Goal: Task Accomplishment & Management: Use online tool/utility

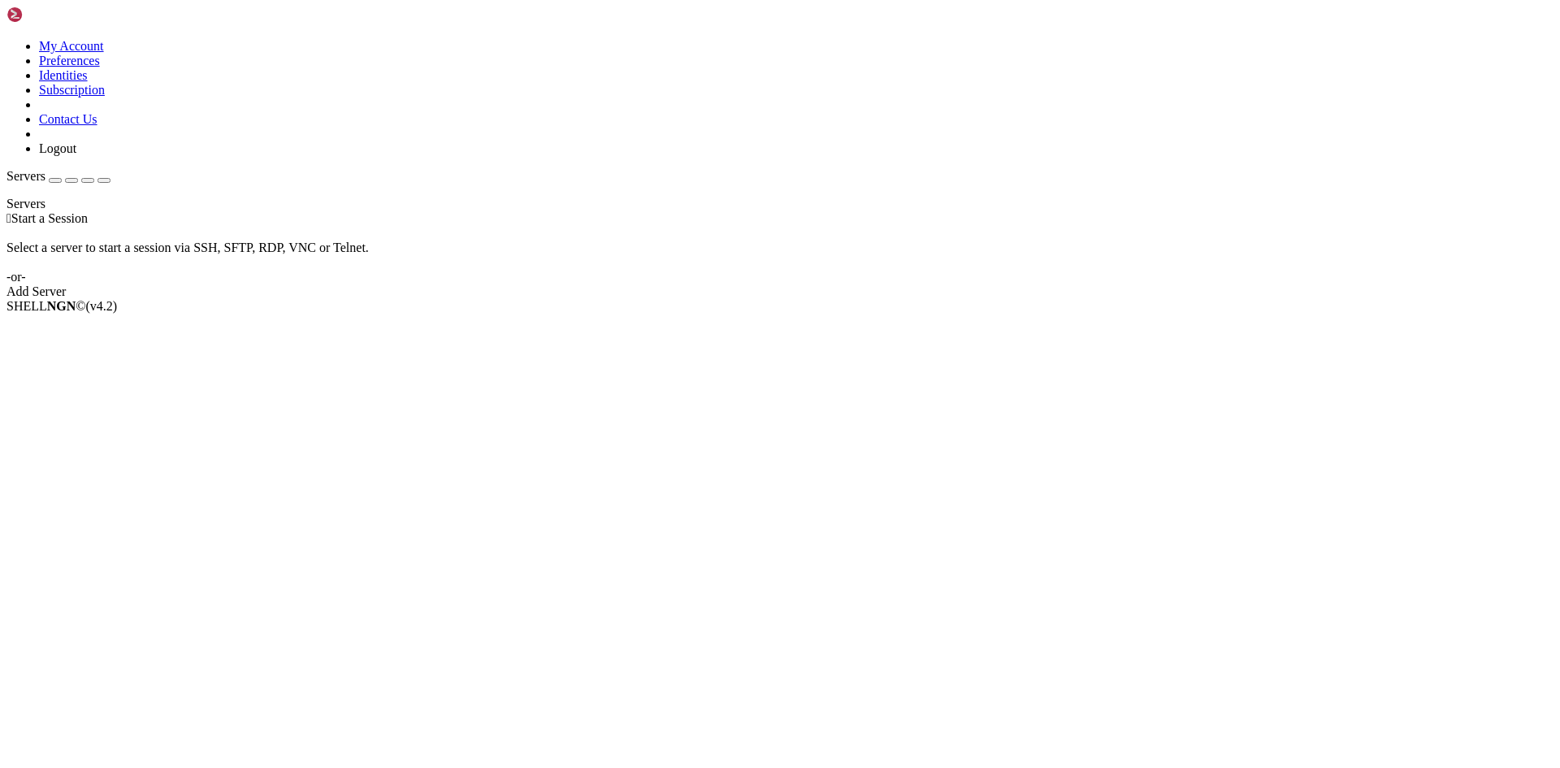
click at [913, 295] on link "Add Server" at bounding box center [780, 291] width 1547 height 15
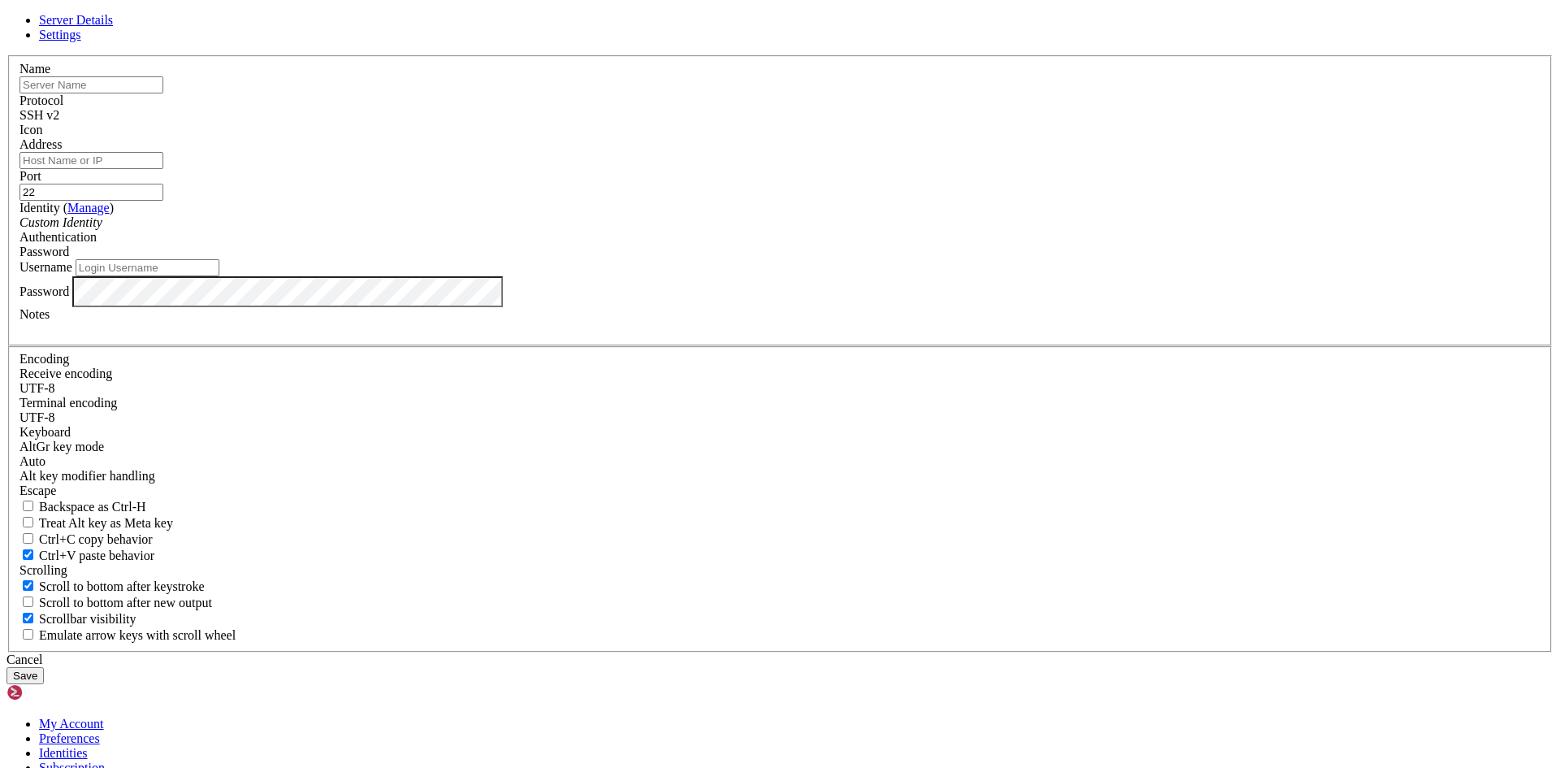
click at [163, 93] on input "text" at bounding box center [92, 84] width 144 height 17
click at [850, 653] on div "Cancel" at bounding box center [780, 660] width 1547 height 15
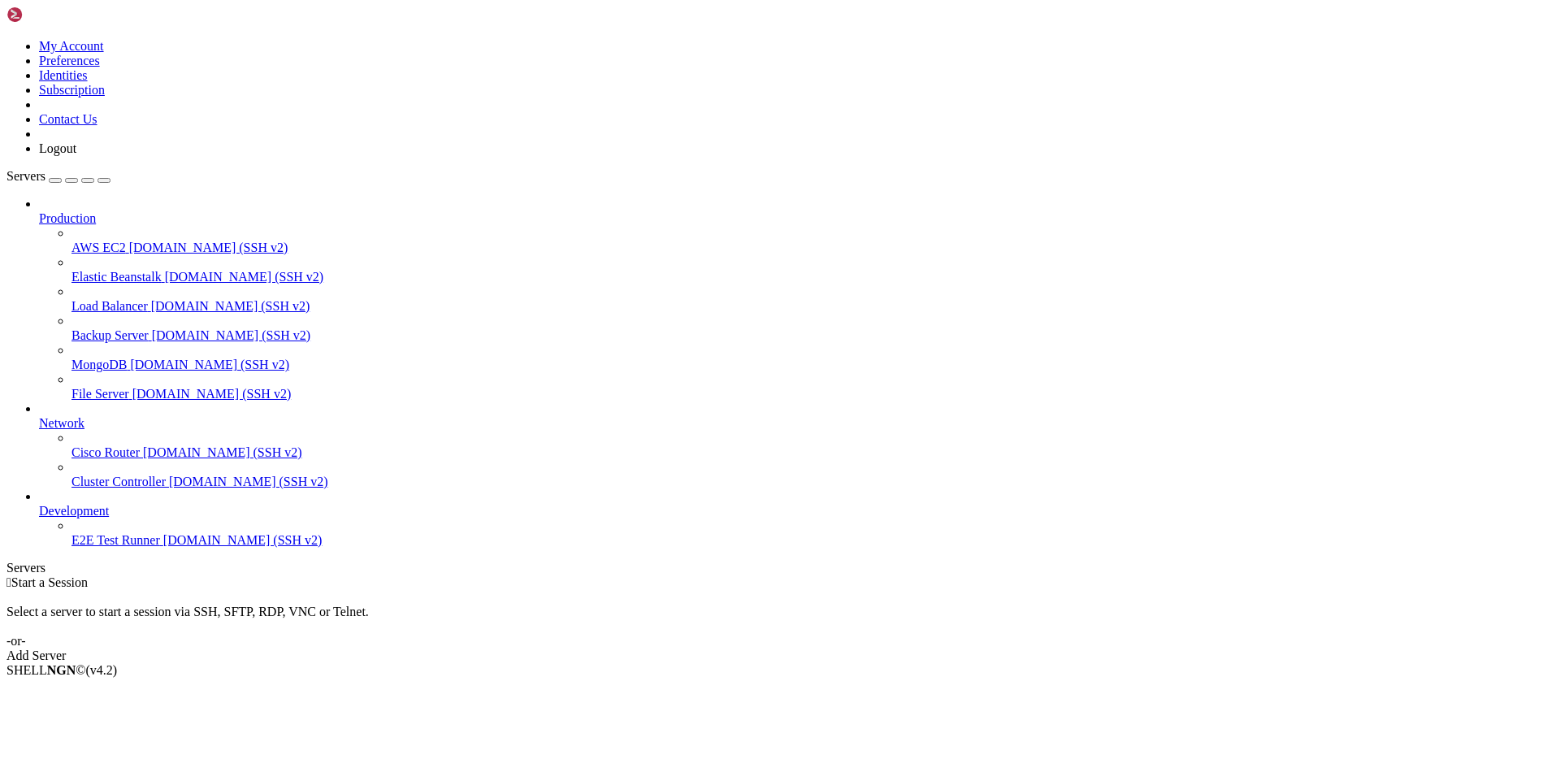
click at [7, 39] on link at bounding box center [7, 39] width 0 height 0
click at [104, 53] on link "My Account" at bounding box center [71, 46] width 65 height 14
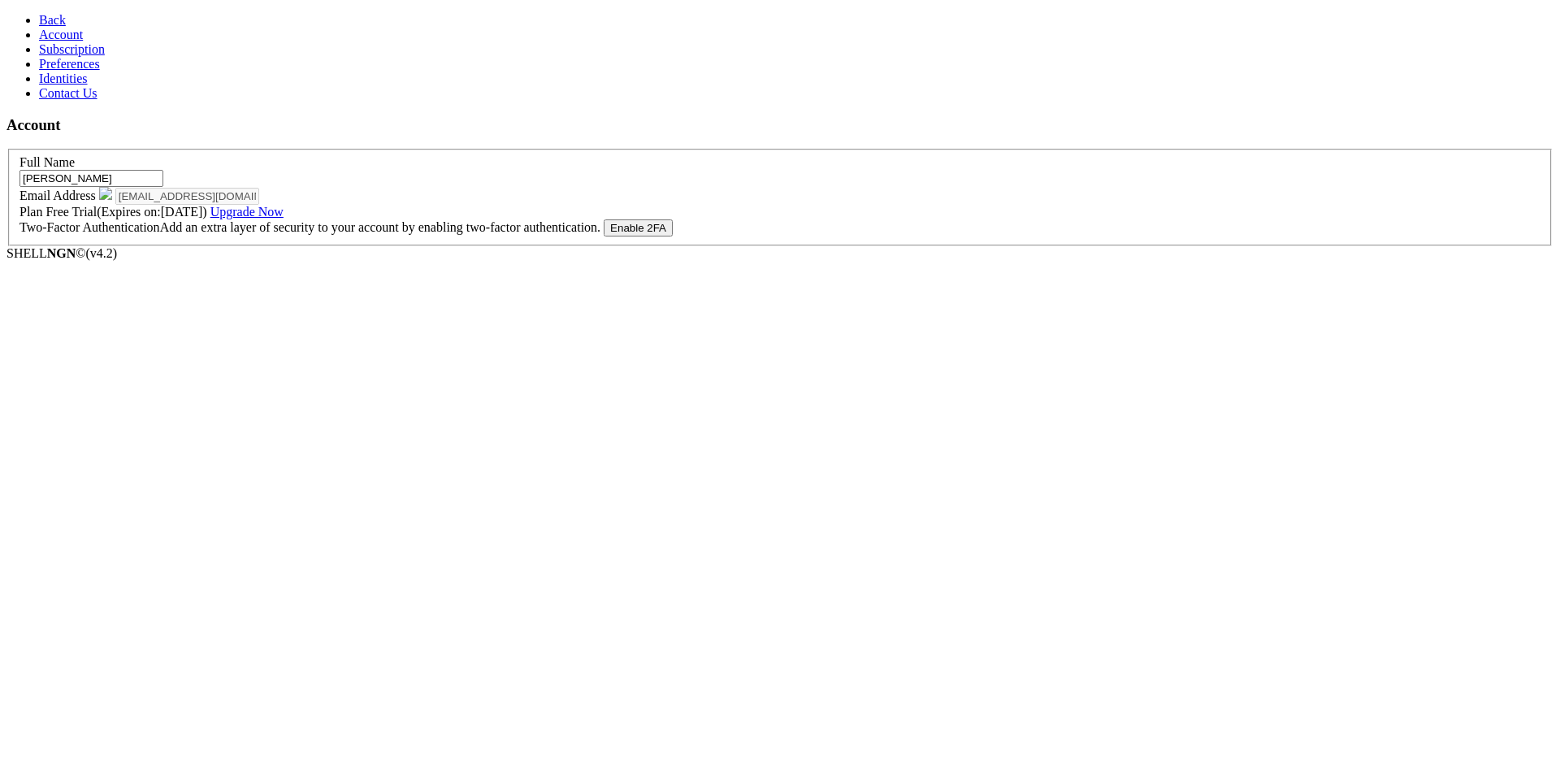
click at [57, 56] on span "Subscription" at bounding box center [72, 49] width 66 height 14
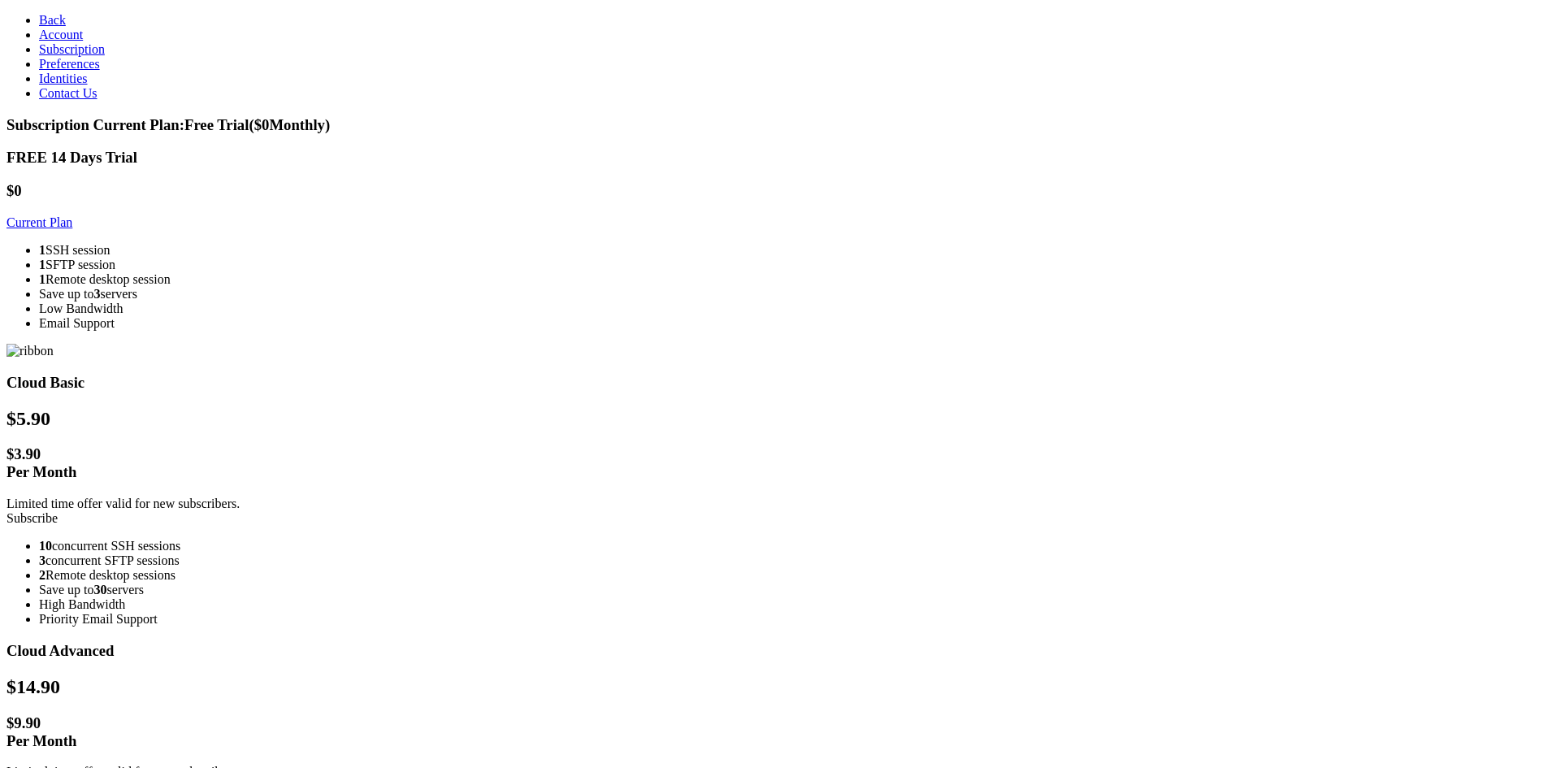
click at [39, 23] on span "Back" at bounding box center [52, 20] width 27 height 14
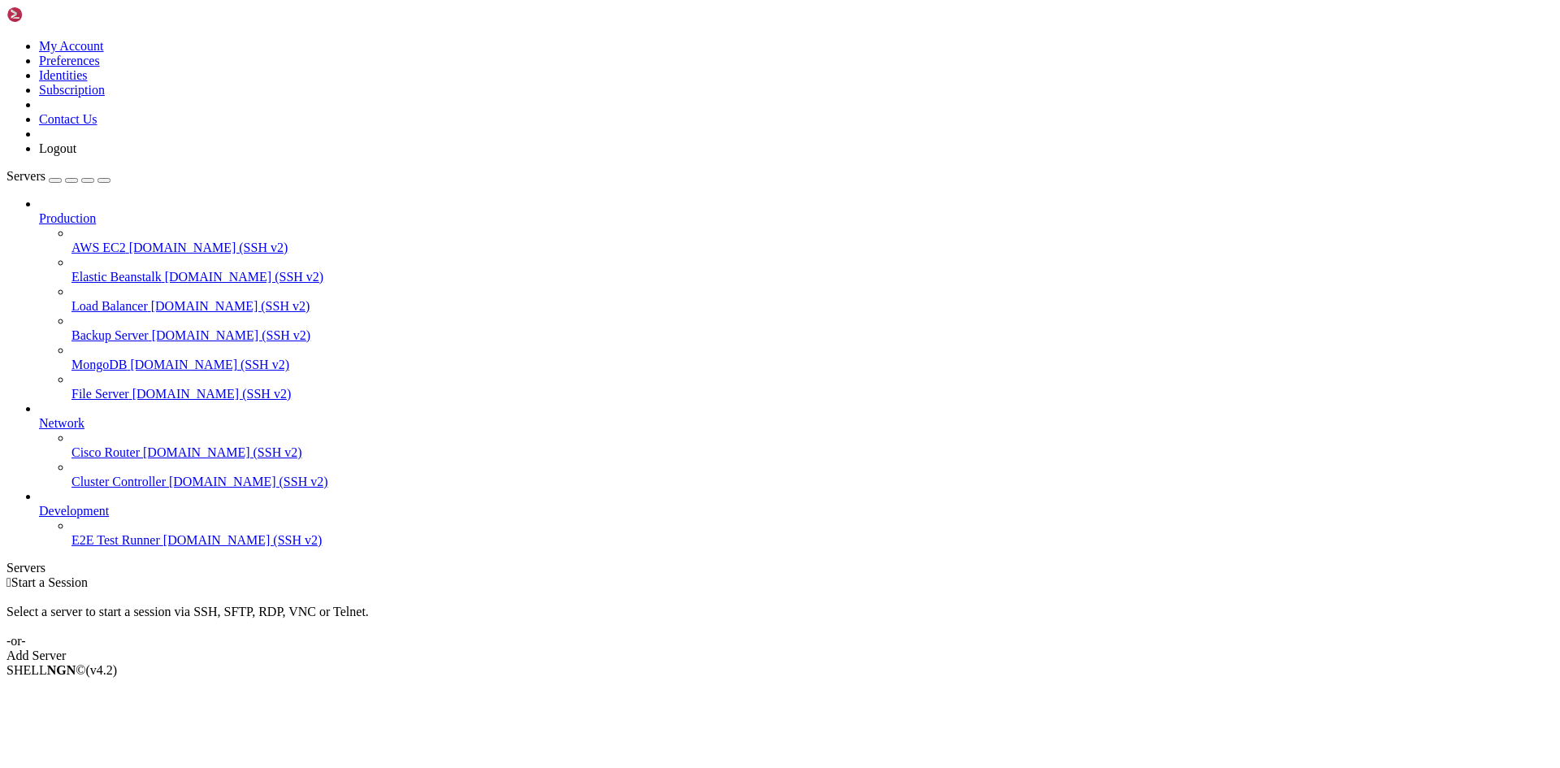
click at [858, 649] on div "Add Server" at bounding box center [780, 656] width 1547 height 15
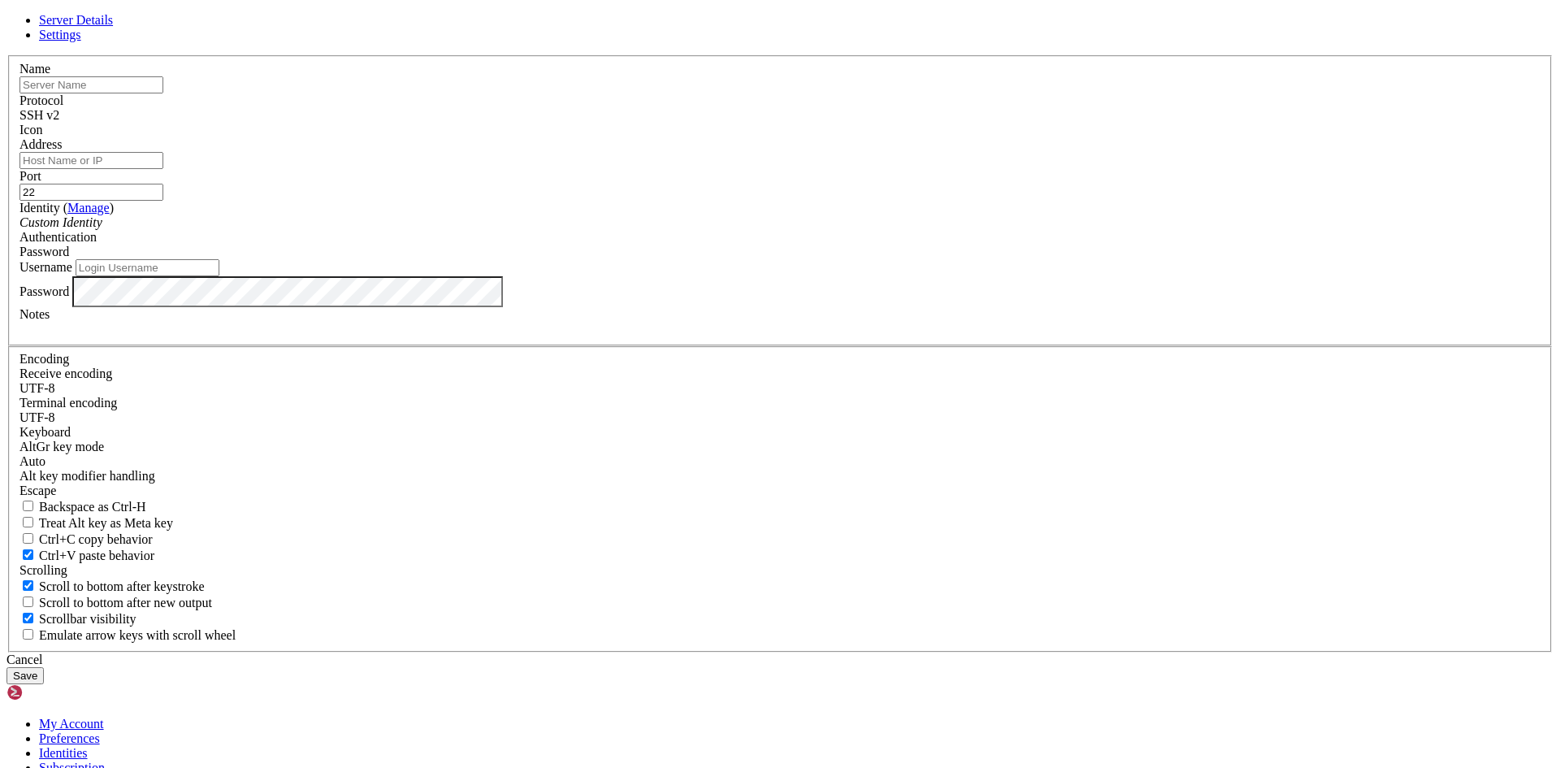
click at [163, 93] on input "text" at bounding box center [92, 84] width 144 height 17
type input "cse"
click at [163, 169] on input "Address" at bounding box center [92, 160] width 144 height 17
click at [81, 41] on span "Settings" at bounding box center [60, 35] width 42 height 14
click at [113, 27] on span "Server Details" at bounding box center [76, 20] width 74 height 14
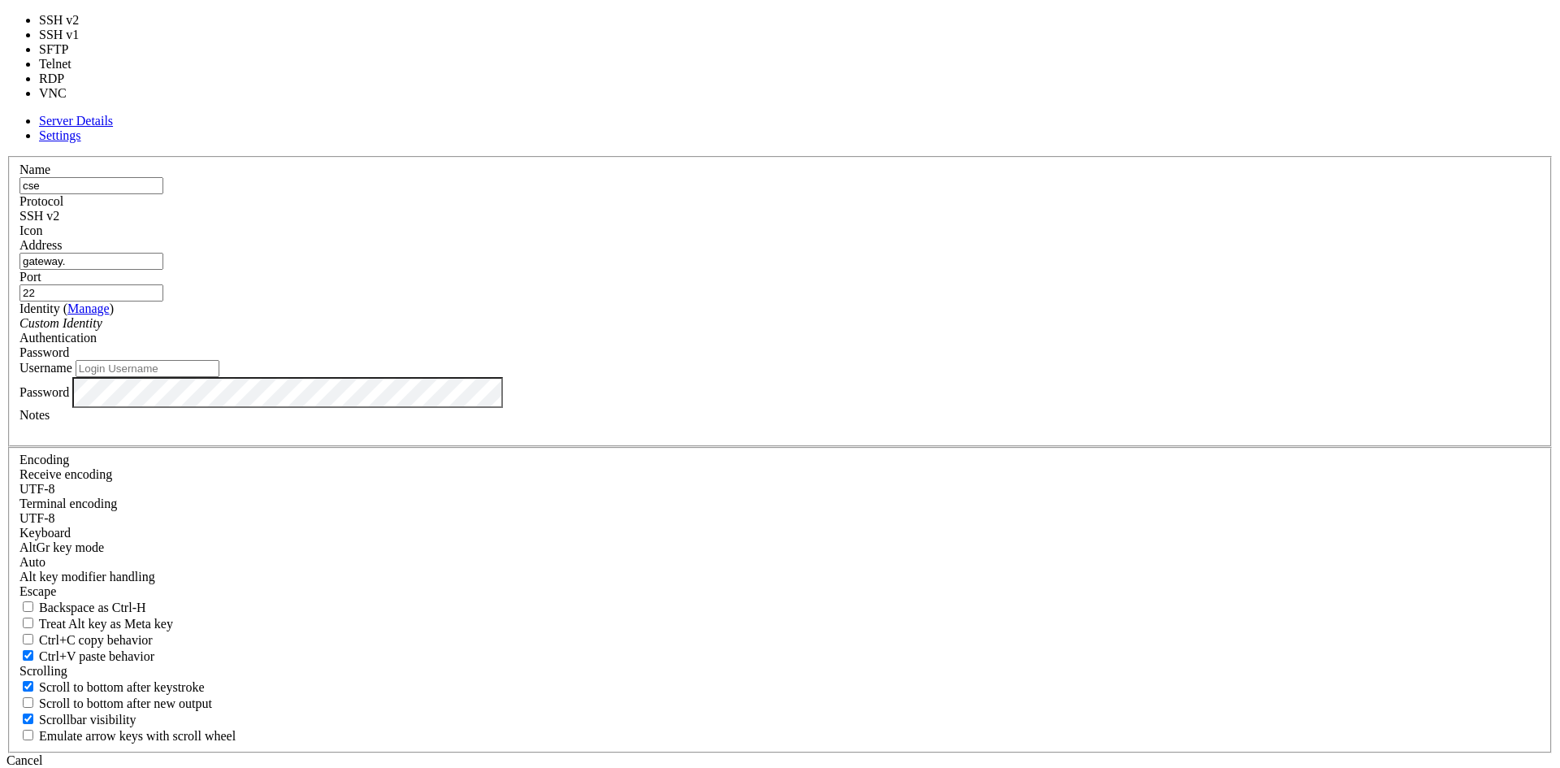
click at [898, 223] on div "SSH v2" at bounding box center [780, 216] width 1521 height 15
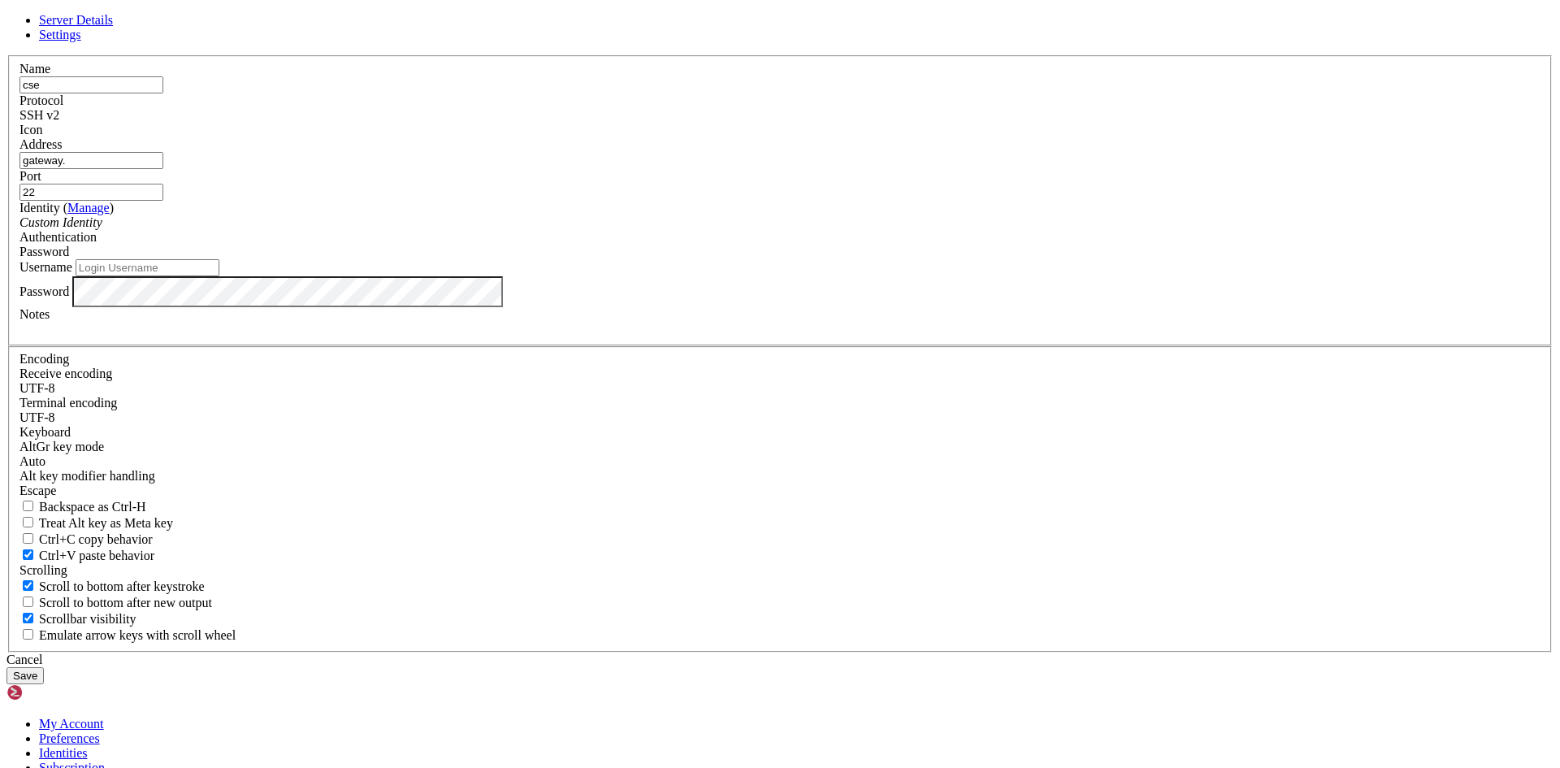
click at [899, 123] on div "SSH v2" at bounding box center [780, 115] width 1521 height 15
click at [909, 259] on div "Password" at bounding box center [780, 252] width 1521 height 15
click at [874, 653] on div "Cancel Save" at bounding box center [780, 669] width 1547 height 32
click at [163, 169] on input "gateway." at bounding box center [92, 160] width 144 height 17
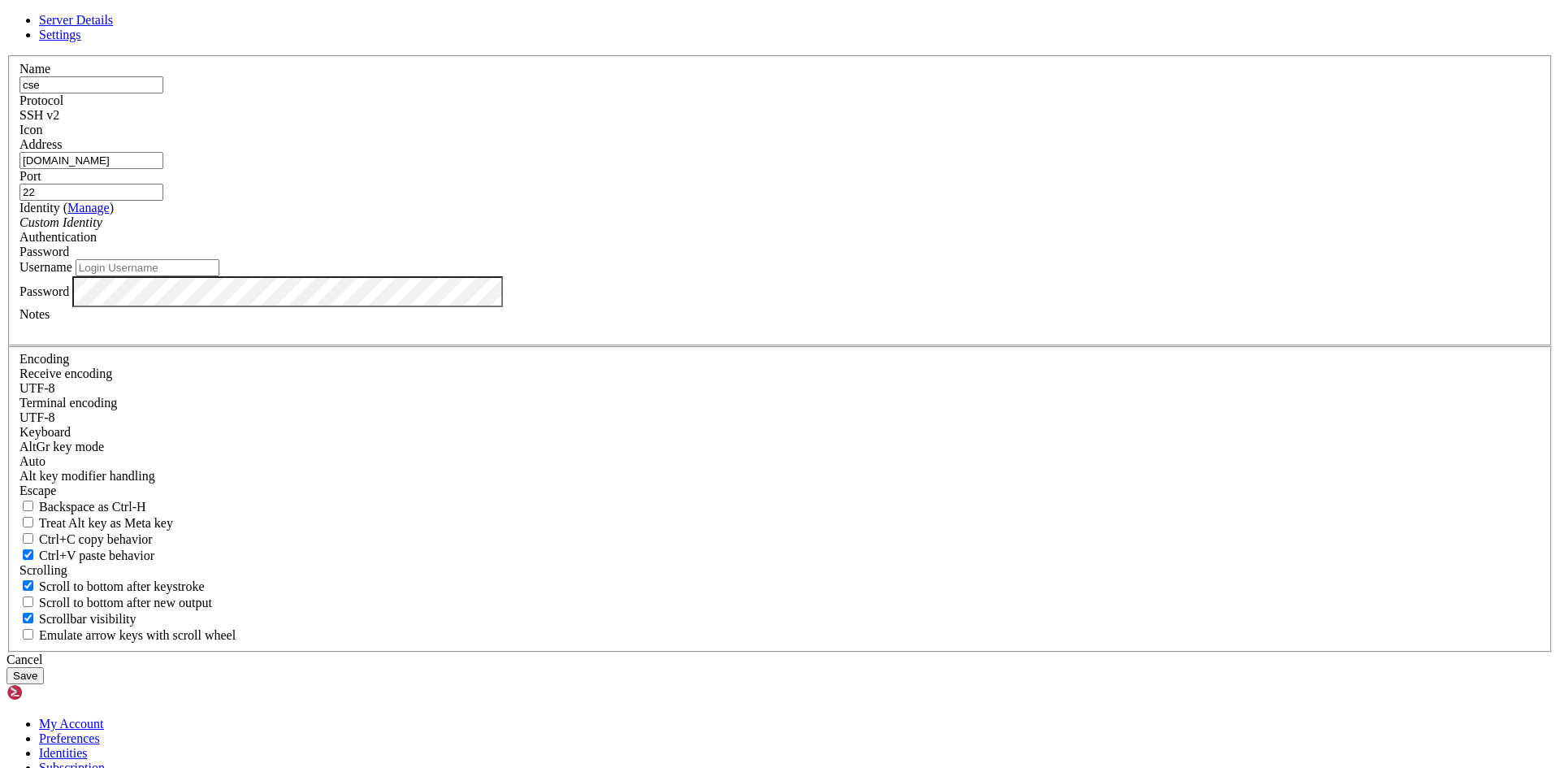
click at [163, 169] on input "[DOMAIN_NAME]" at bounding box center [92, 160] width 144 height 17
type input "[DOMAIN_NAME]"
click at [219, 276] on input "Username" at bounding box center [148, 267] width 144 height 17
type input "khsew"
click at [44, 667] on button "Save" at bounding box center [25, 675] width 37 height 17
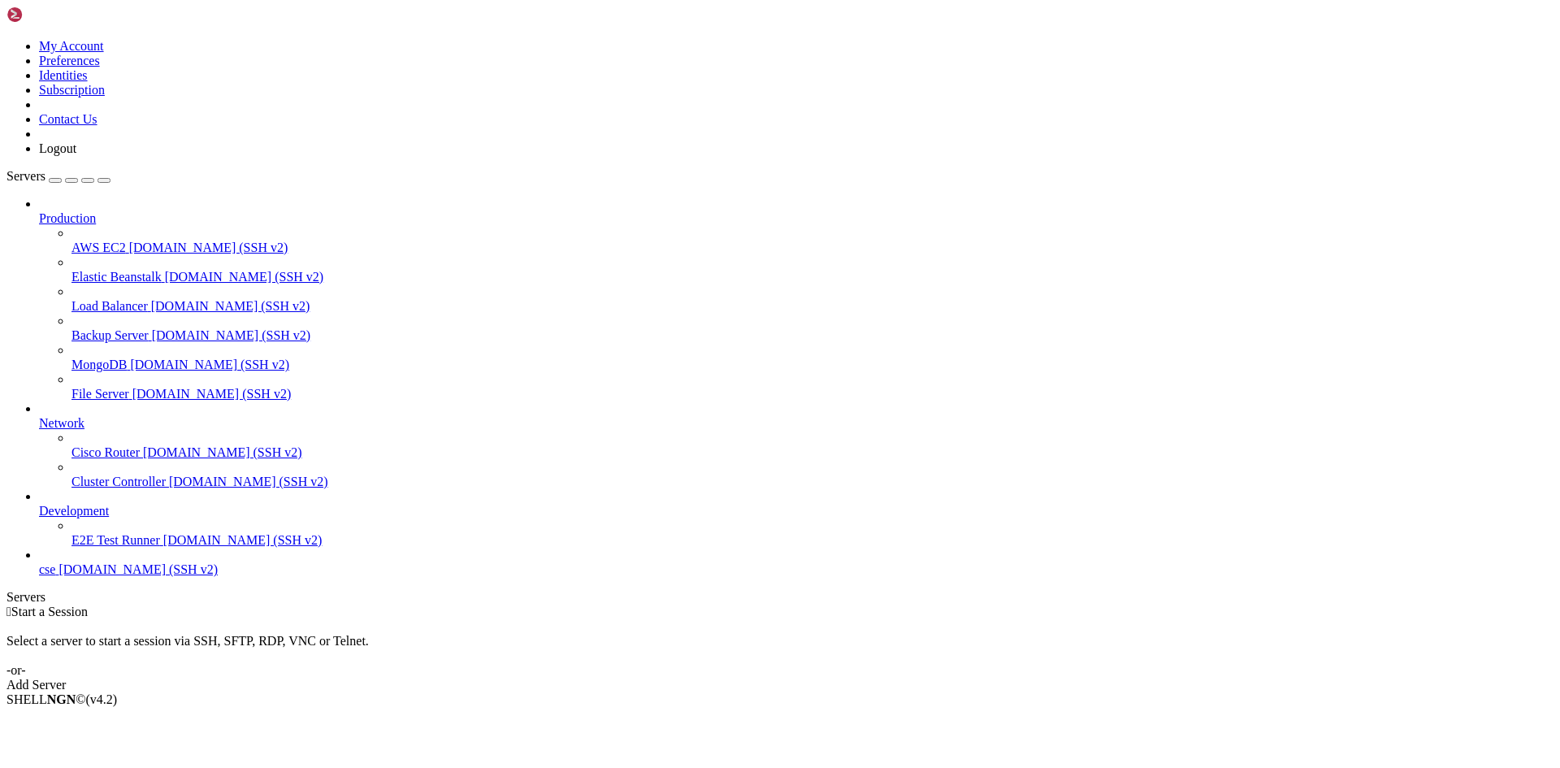
click at [55, 576] on span "cse" at bounding box center [47, 569] width 16 height 14
